Goal: Task Accomplishment & Management: Manage account settings

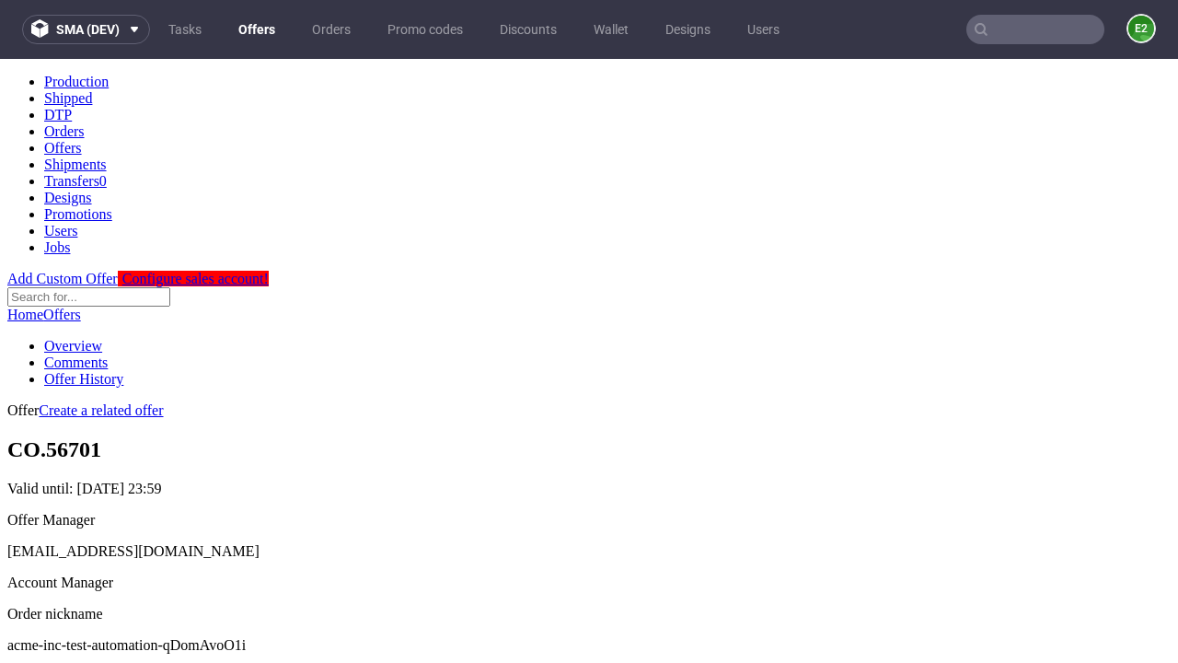
scroll to position [182, 0]
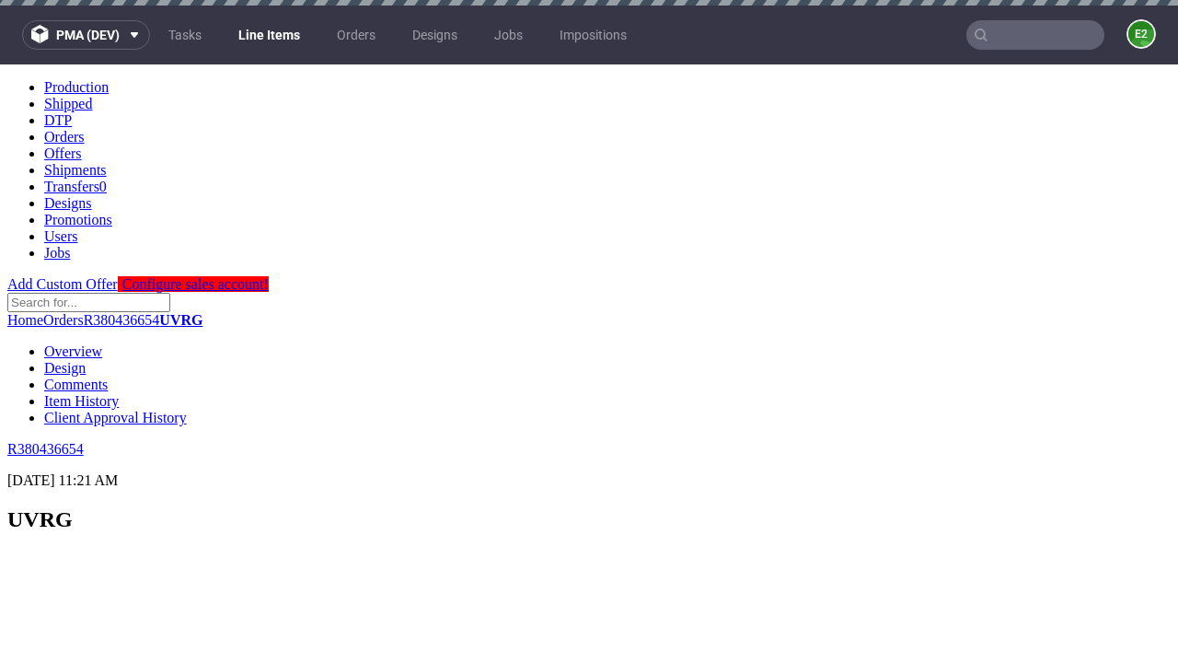
scroll to position [3136, 0]
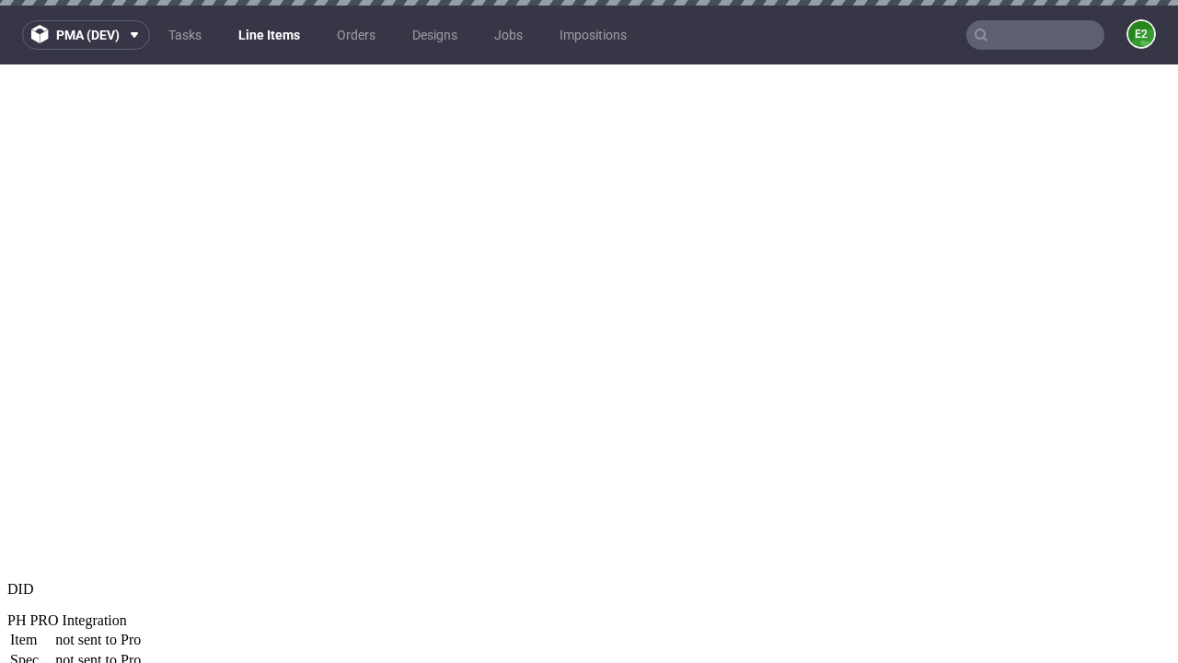
select select "accepted"
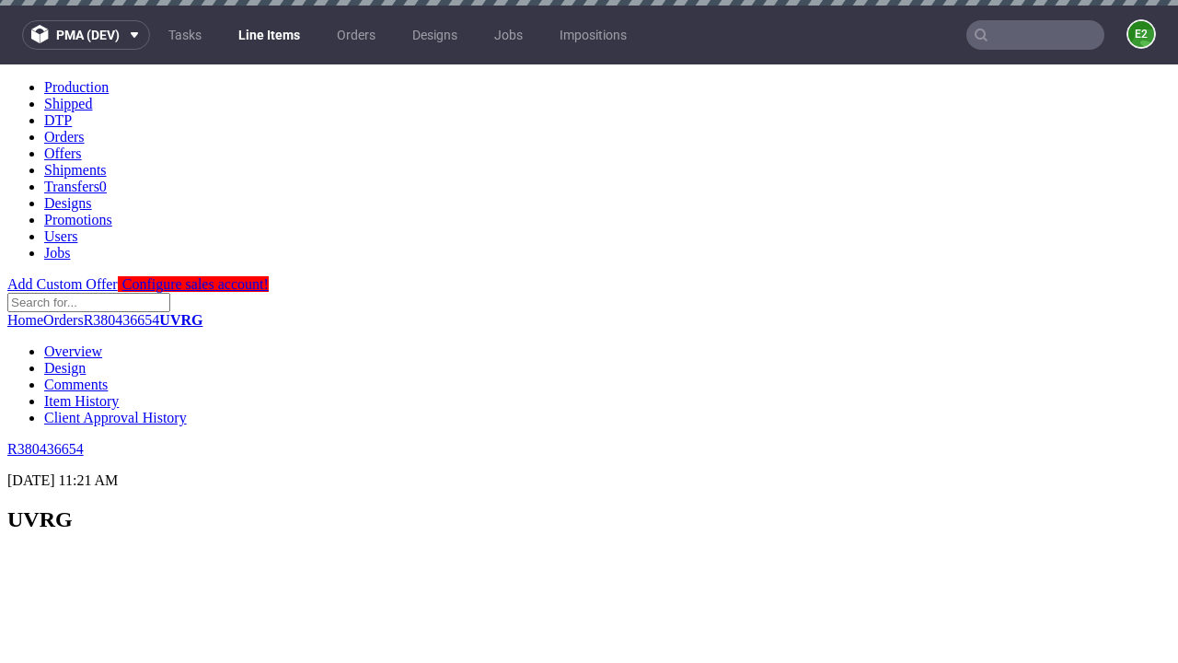
scroll to position [2988, 0]
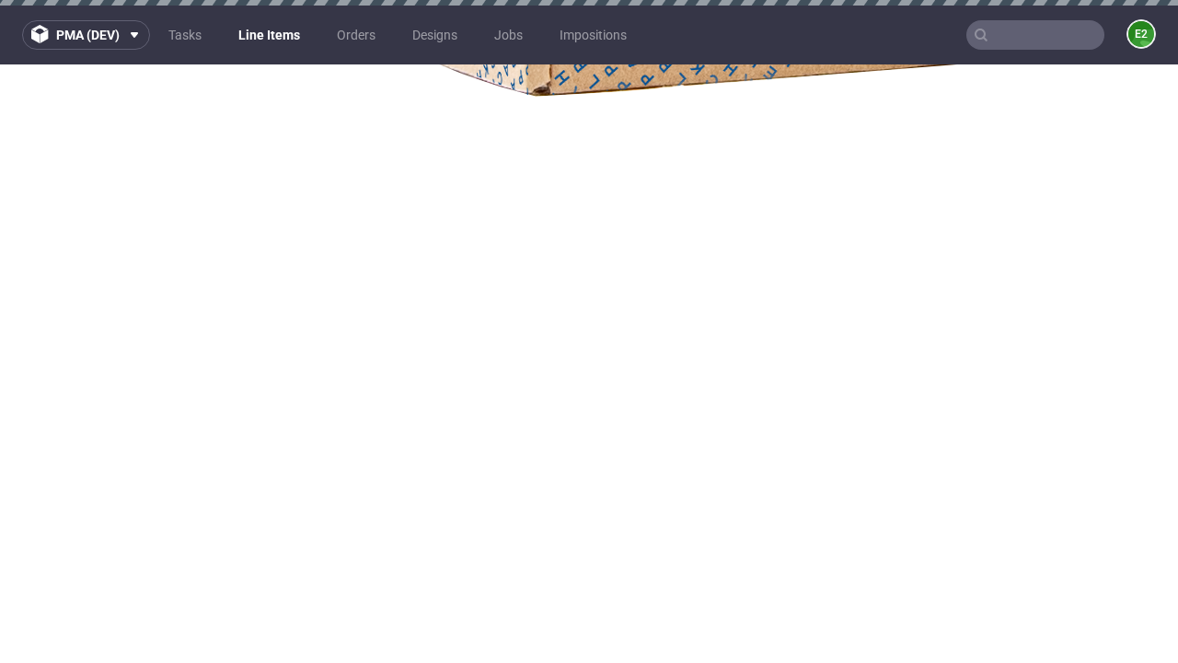
select select "received"
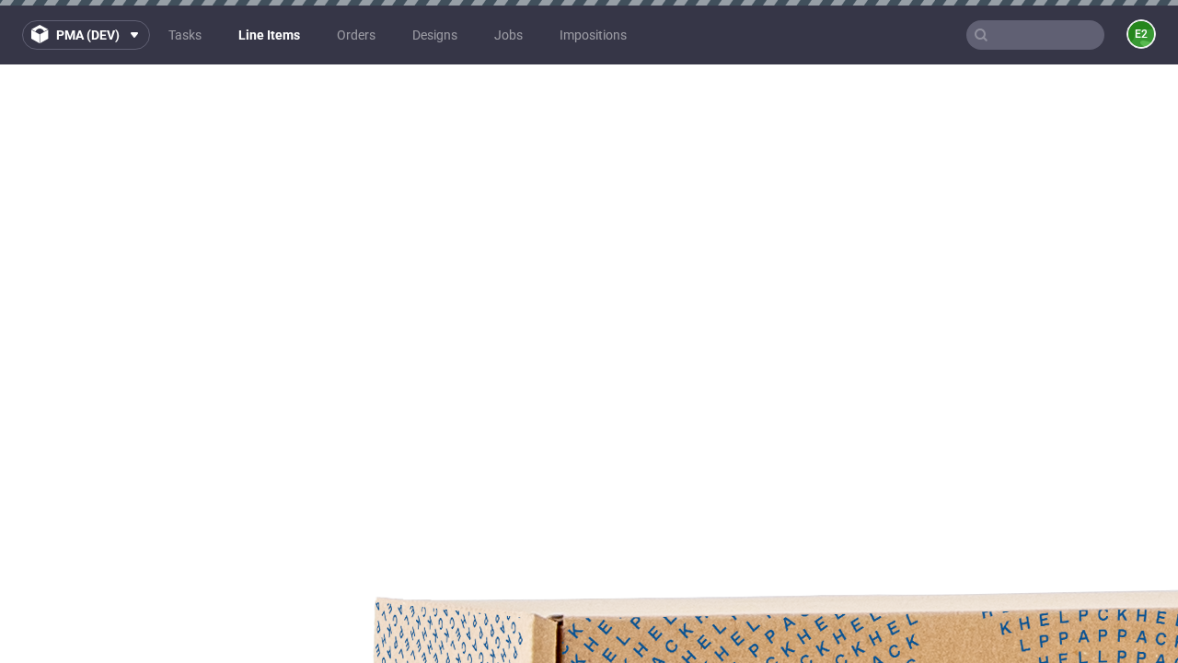
select select "accepted_dtp_issue_reprint"
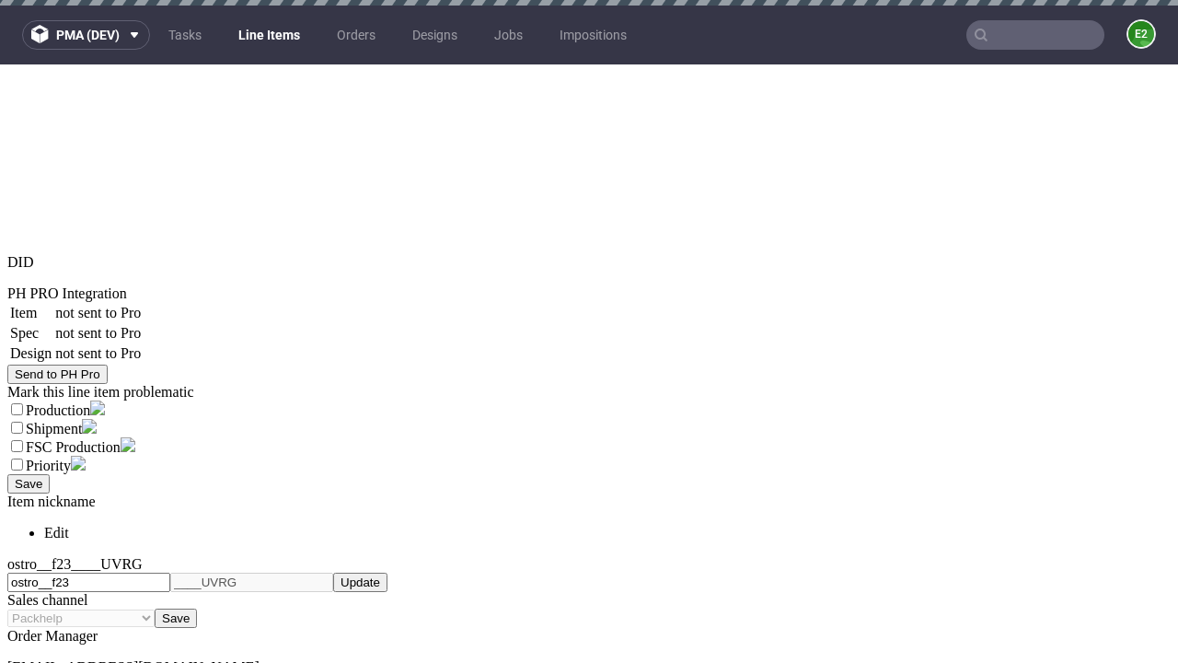
scroll to position [3170, 0]
